Goal: Transaction & Acquisition: Purchase product/service

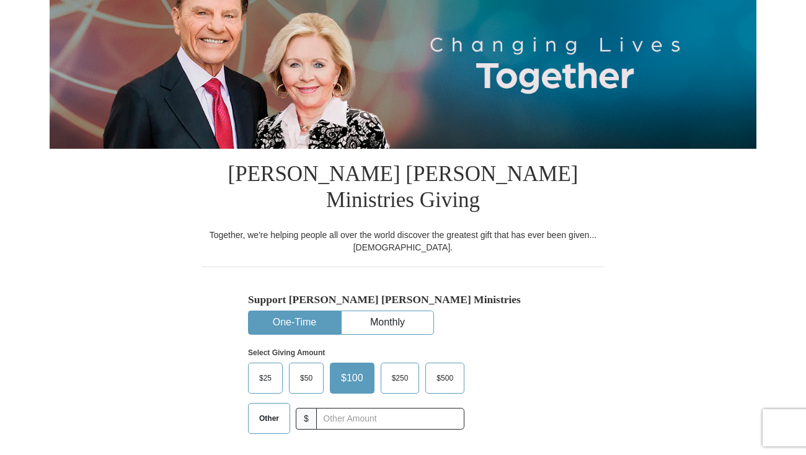
select select "FL"
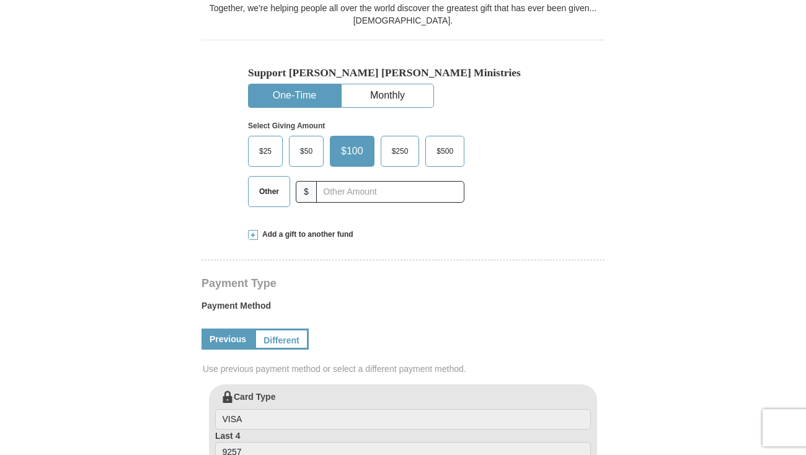
scroll to position [415, 0]
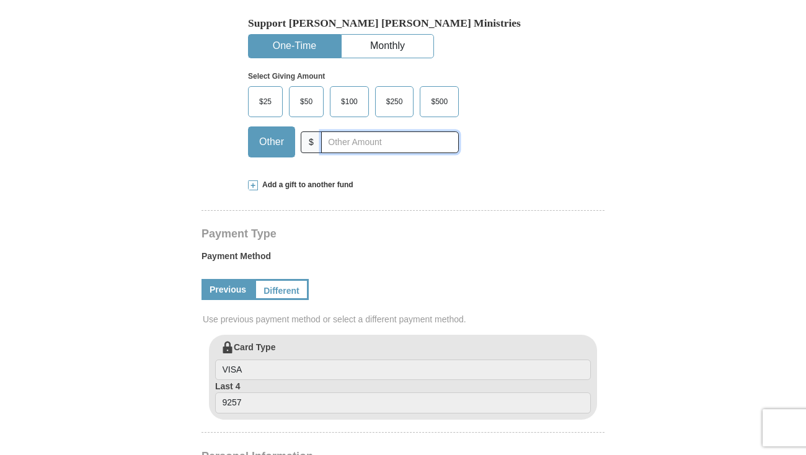
click at [372, 131] on input "text" at bounding box center [390, 142] width 138 height 22
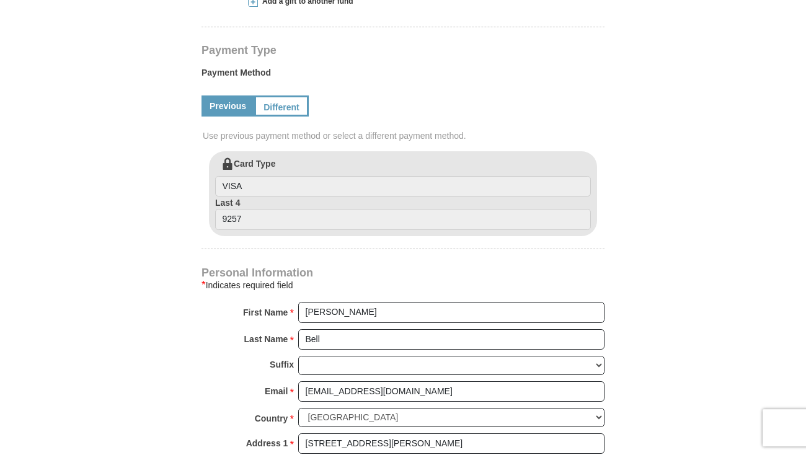
scroll to position [357, 0]
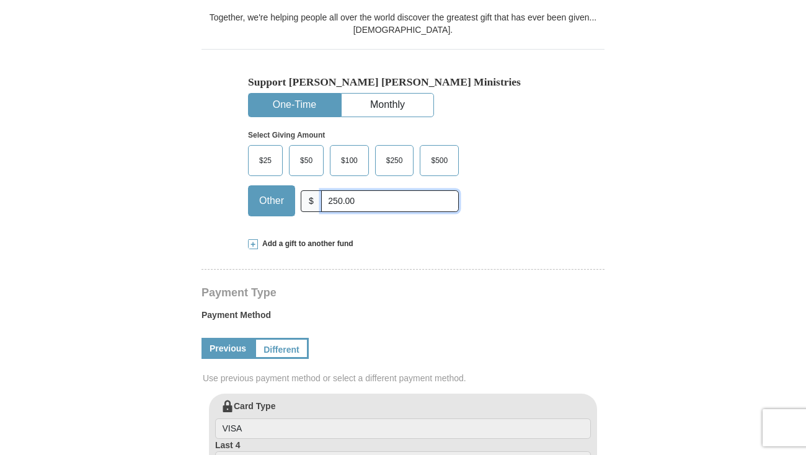
type input "250.00"
click at [251, 239] on span at bounding box center [253, 244] width 10 height 10
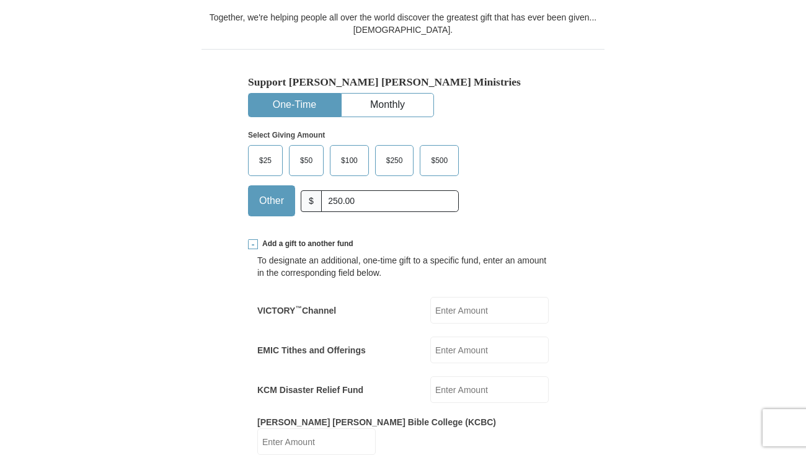
click at [464, 337] on input "EMIC Tithes and Offerings" at bounding box center [489, 350] width 118 height 27
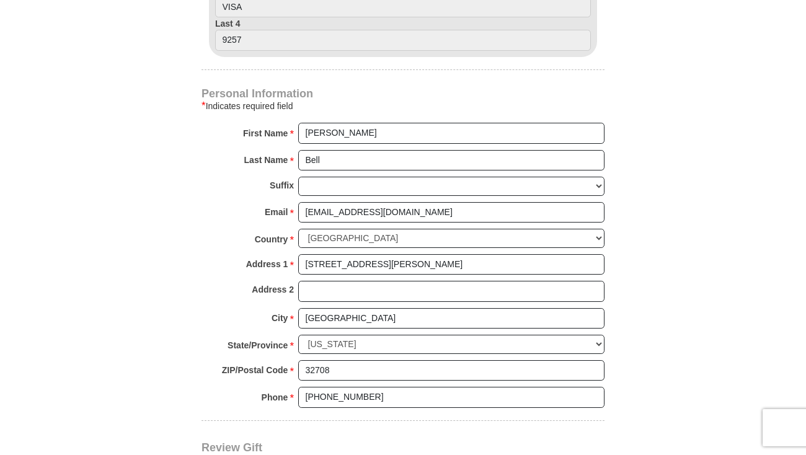
scroll to position [1189, 0]
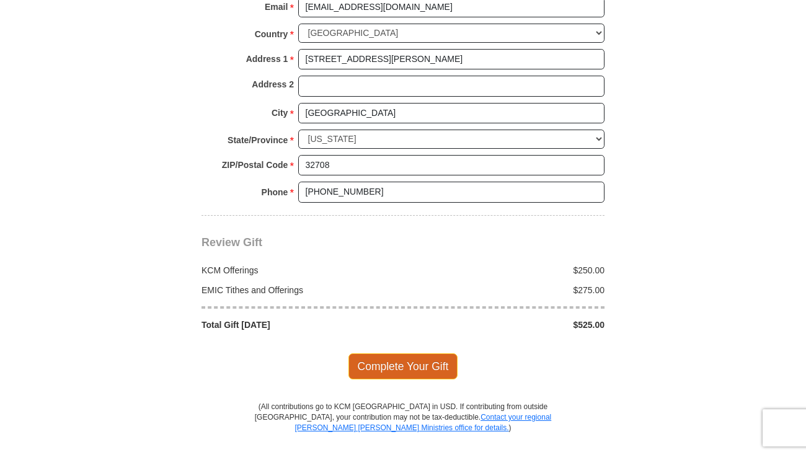
type input "275.00"
click at [425, 353] on span "Complete Your Gift" at bounding box center [403, 366] width 110 height 26
